Goal: Navigation & Orientation: Find specific page/section

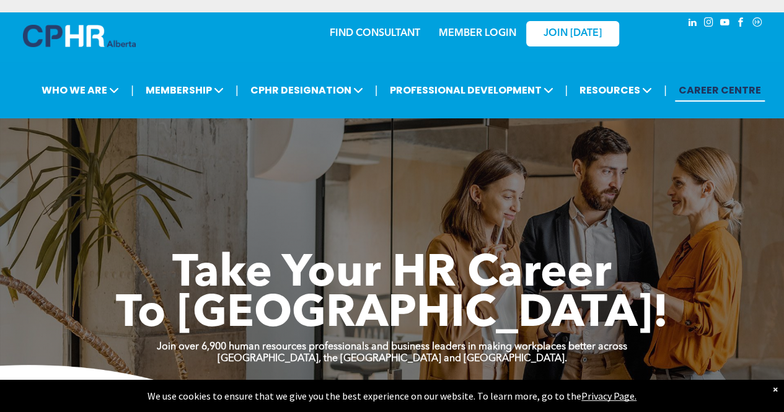
click at [775, 389] on div "×" at bounding box center [775, 389] width 5 height 12
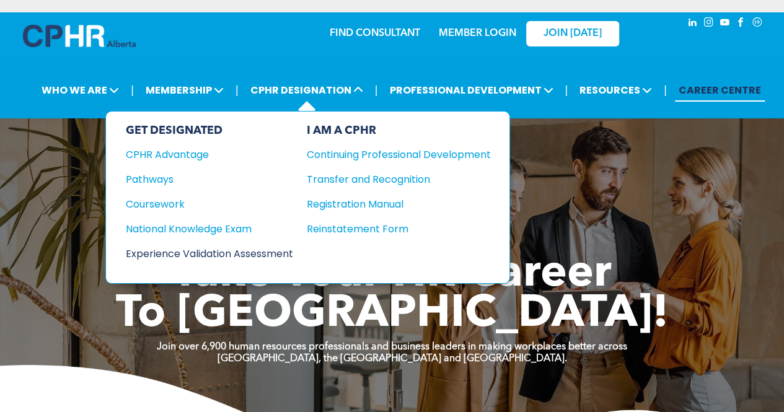
click at [208, 249] on div "Experience Validation Assessment" at bounding box center [201, 254] width 151 height 16
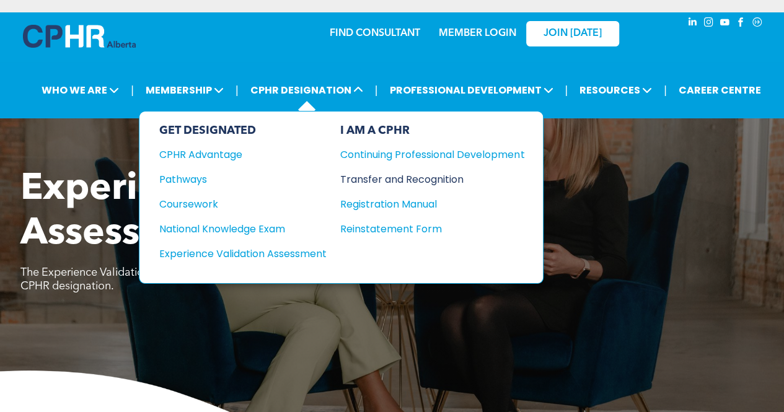
click at [377, 178] on div "Transfer and Recognition" at bounding box center [423, 180] width 166 height 16
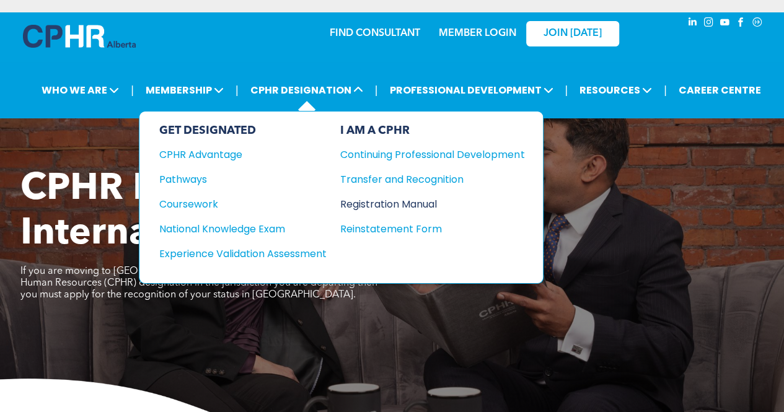
click at [370, 202] on div "Registration Manual" at bounding box center [423, 205] width 166 height 16
